Goal: Information Seeking & Learning: Learn about a topic

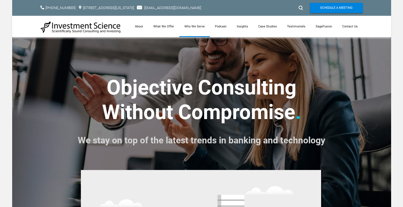
click at [189, 25] on link "Who We Serve" at bounding box center [194, 26] width 31 height 21
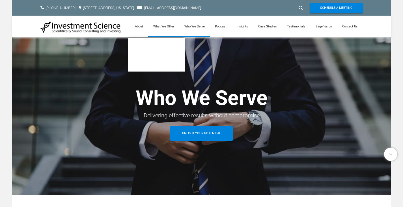
click at [165, 26] on link "What We Offer" at bounding box center [163, 26] width 31 height 21
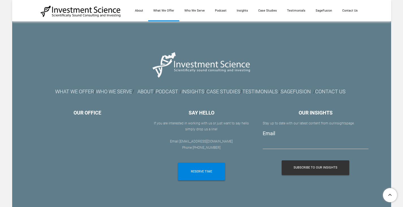
scroll to position [958, 0]
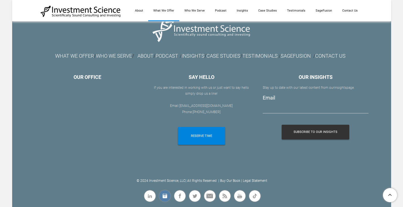
click at [160, 197] on span "Instagram" at bounding box center [160, 197] width 0 height 0
